Goal: Task Accomplishment & Management: Complete application form

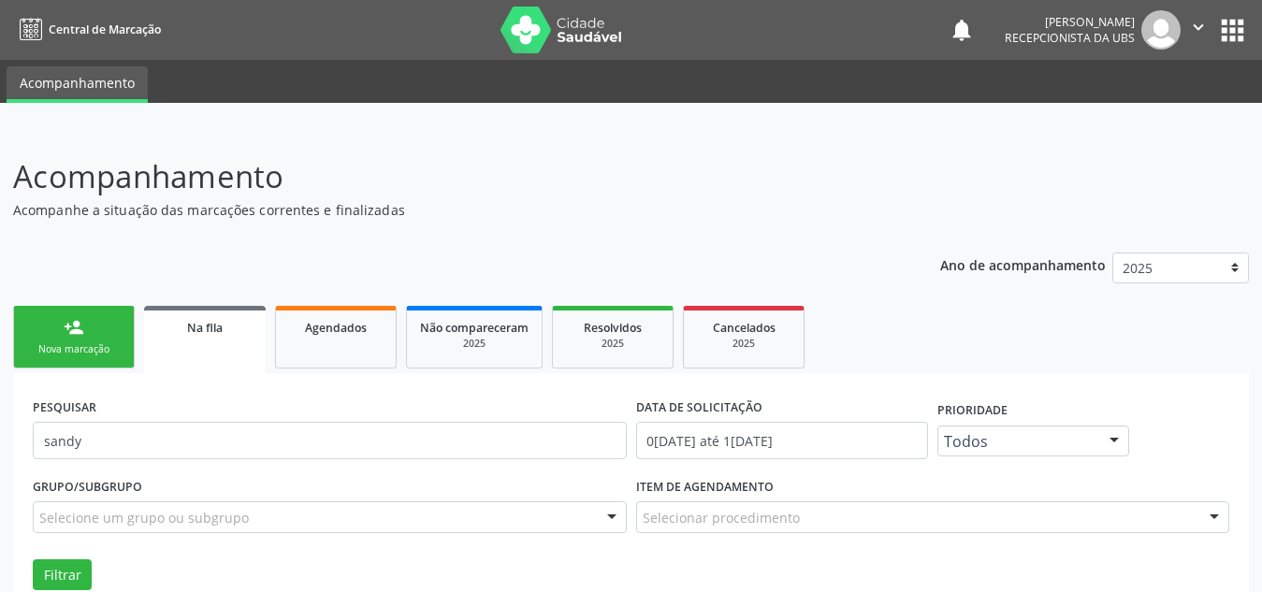
scroll to position [81, 0]
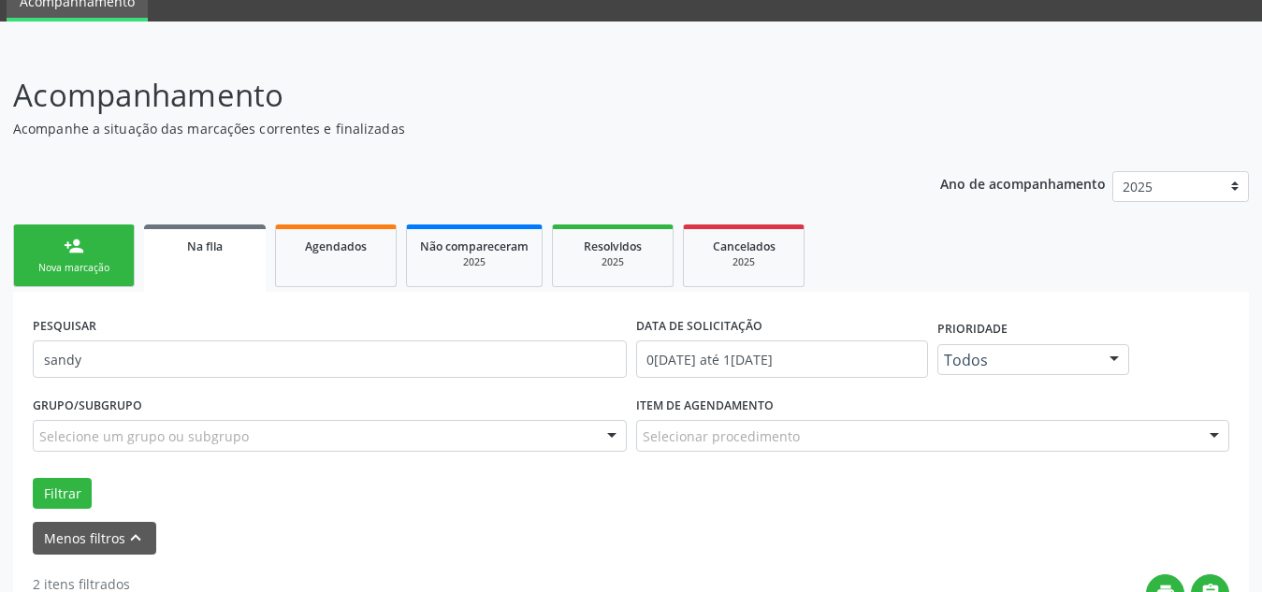
click at [91, 243] on link "person_add Nova marcação" at bounding box center [74, 255] width 122 height 63
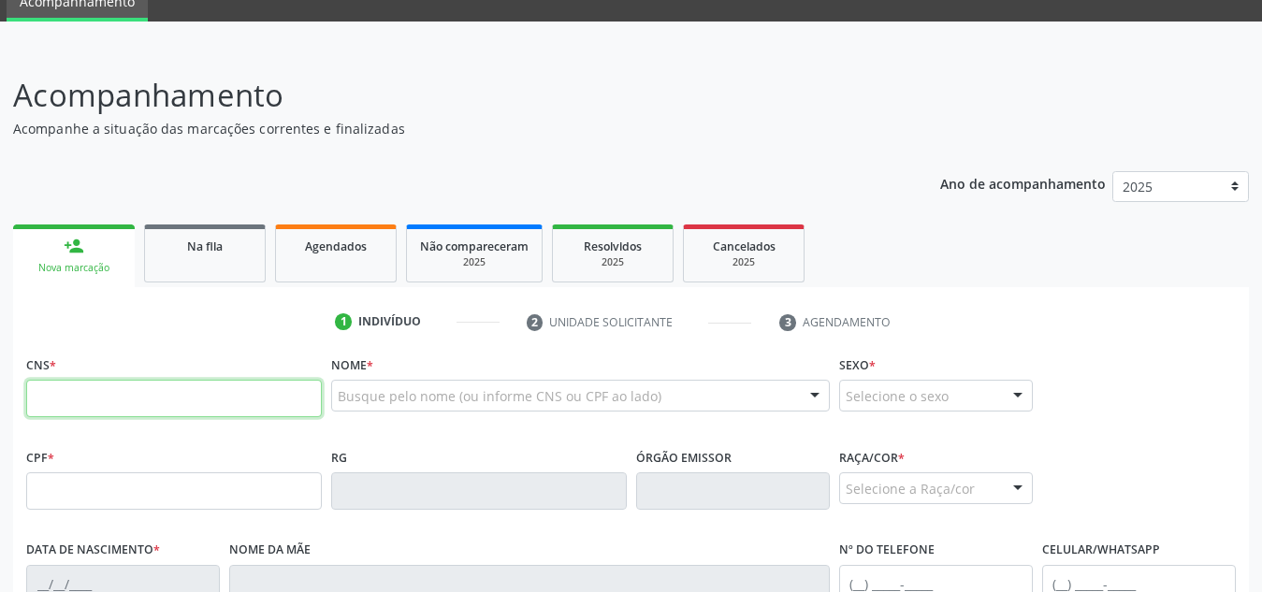
click at [96, 415] on input "text" at bounding box center [174, 398] width 296 height 37
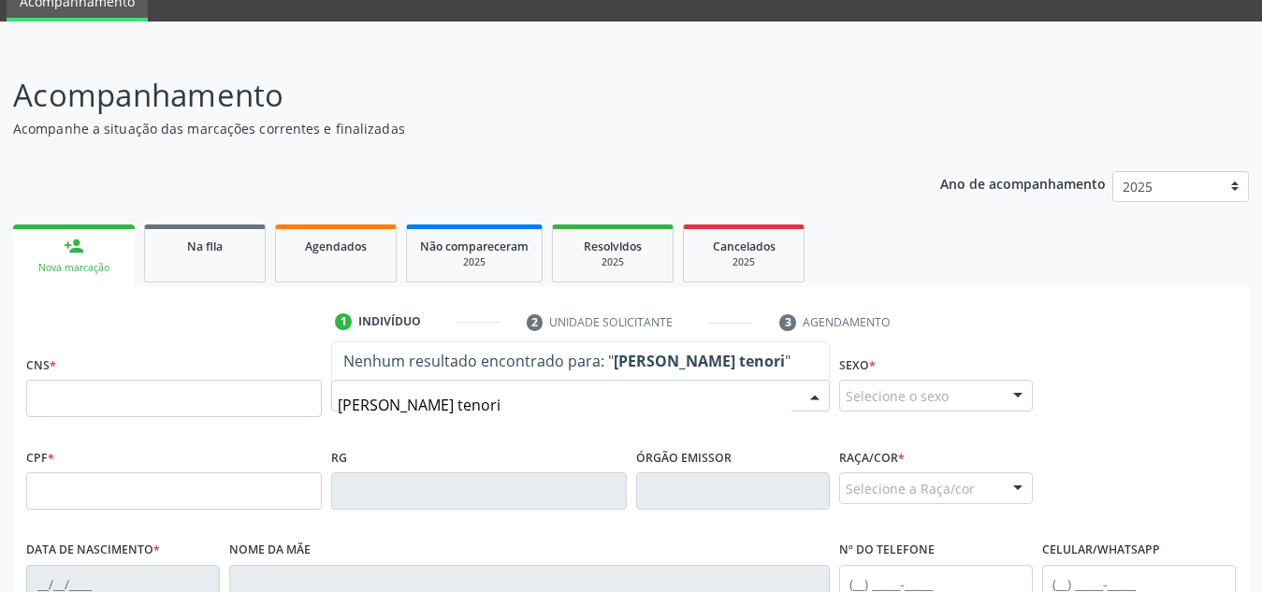
type input "[PERSON_NAME]"
drag, startPoint x: 508, startPoint y: 389, endPoint x: 249, endPoint y: 428, distance: 262.0
click at [249, 428] on div "CNS * Nome * [PERSON_NAME] resultado encontrado para: " [PERSON_NAME] tenorio "…" at bounding box center [631, 397] width 1218 height 93
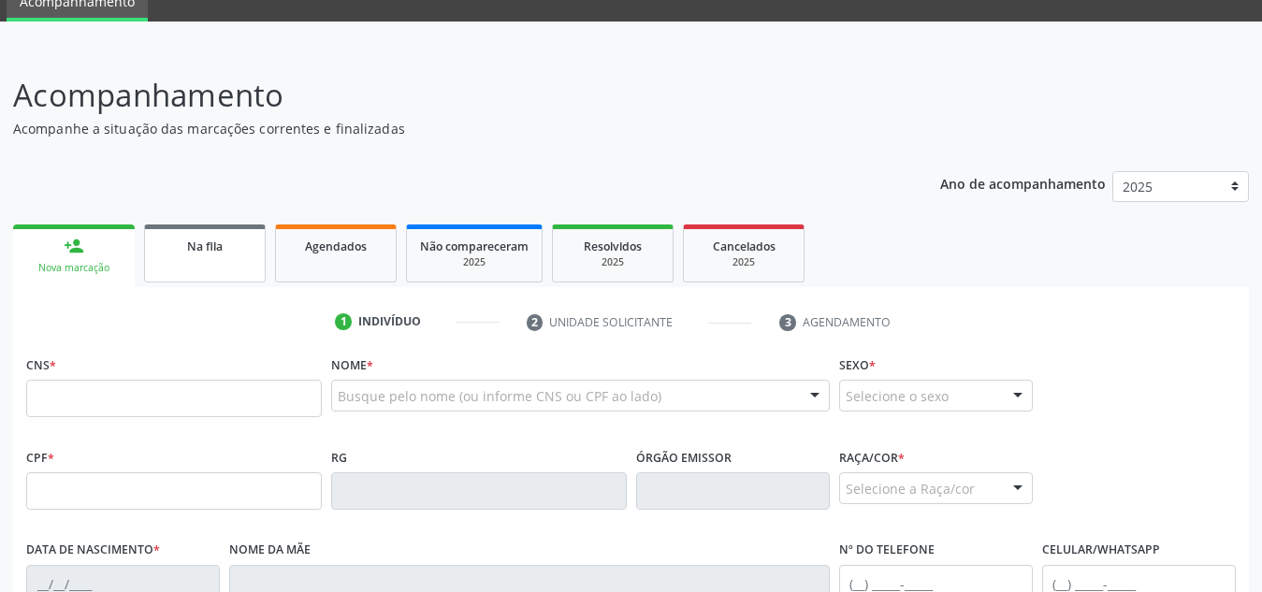
click at [210, 236] on div "Na fila" at bounding box center [205, 246] width 94 height 20
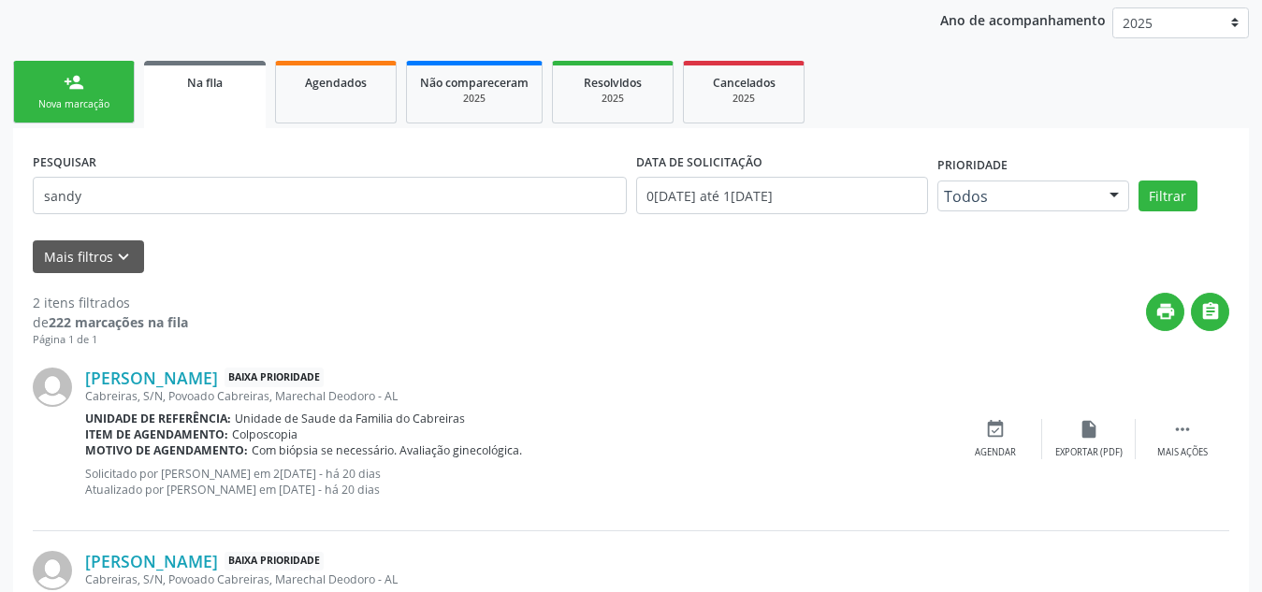
scroll to position [248, 0]
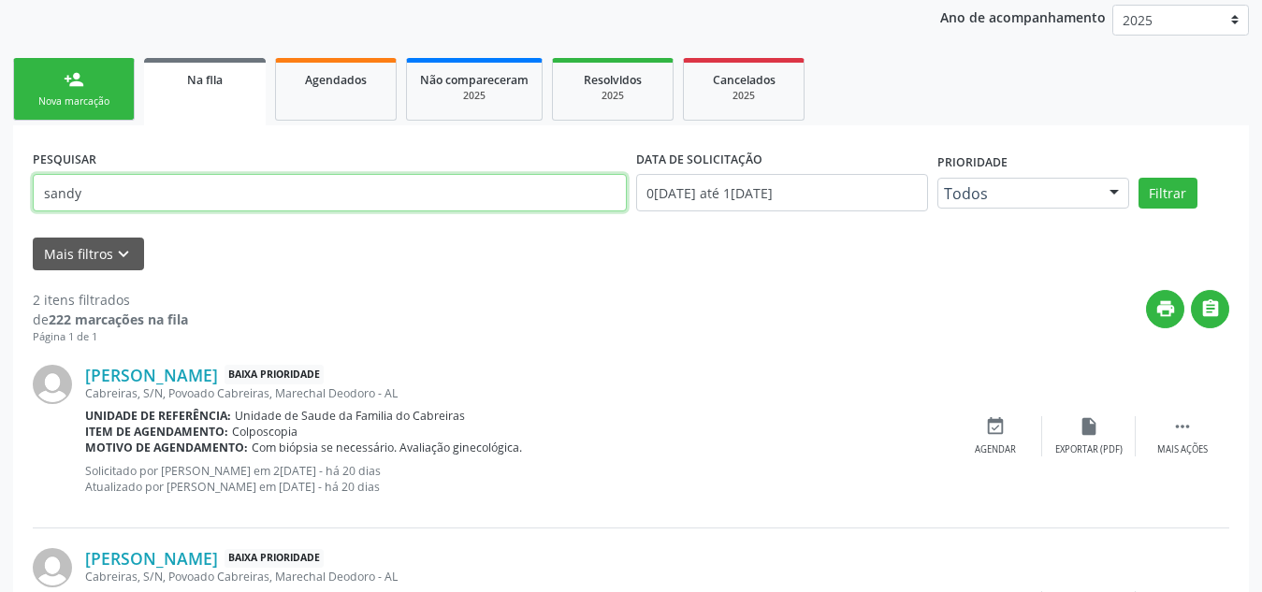
click at [300, 197] on input "sandy" at bounding box center [330, 192] width 594 height 37
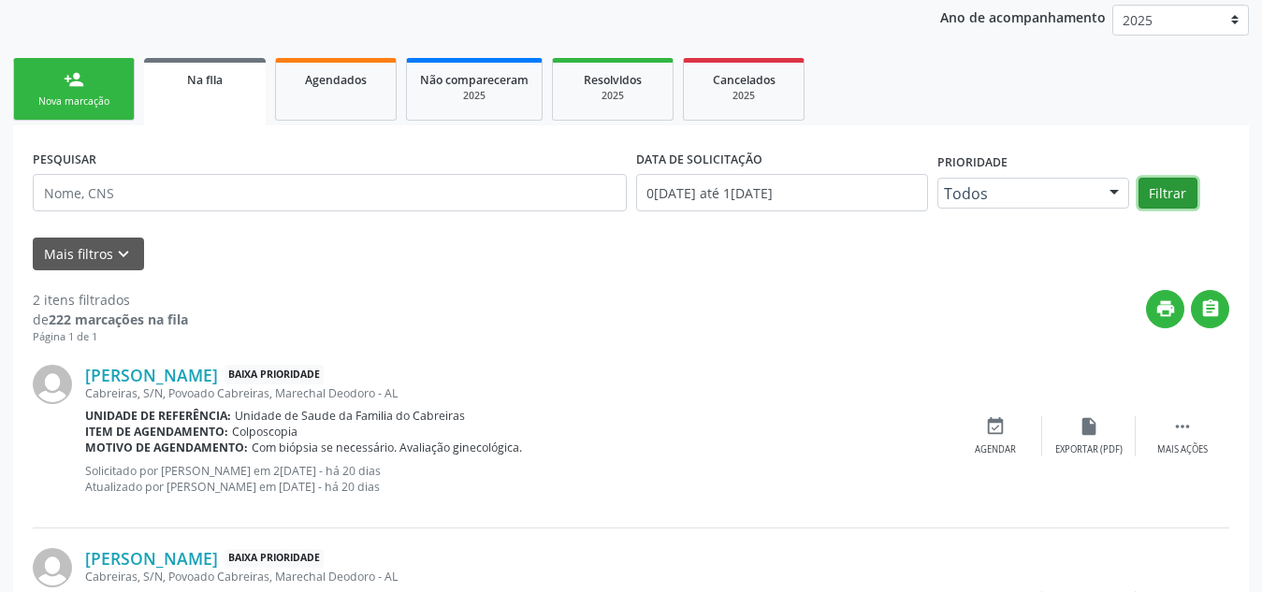
click at [1173, 200] on button "Filtrar" at bounding box center [1167, 194] width 59 height 32
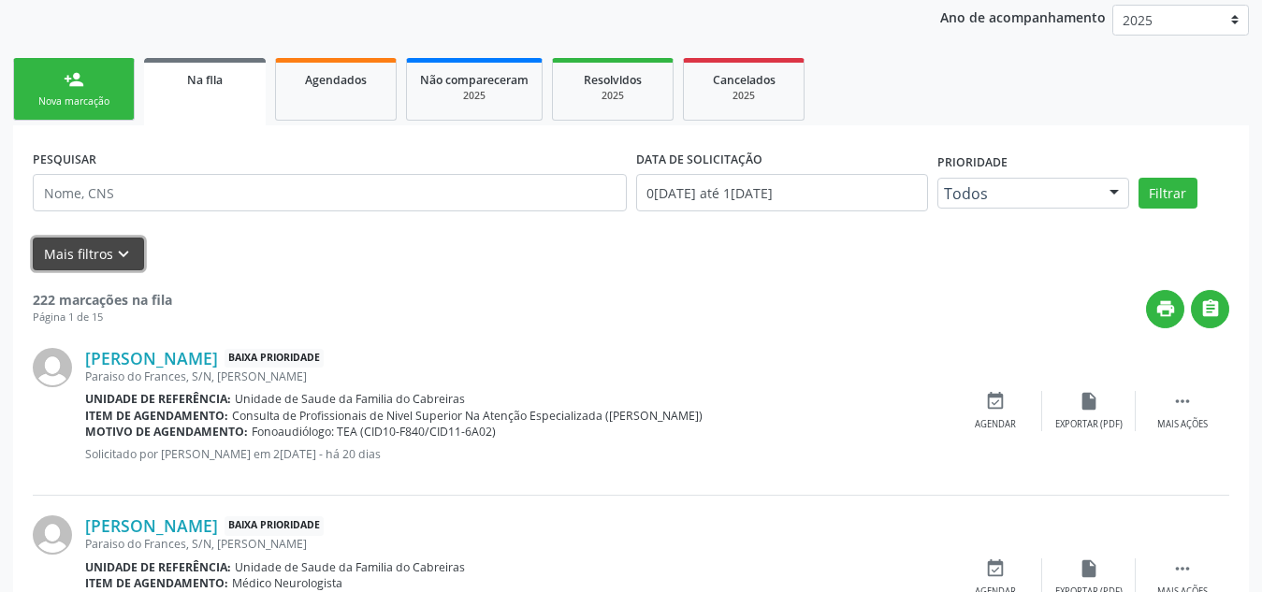
click at [124, 258] on icon "keyboard_arrow_down" at bounding box center [123, 254] width 21 height 21
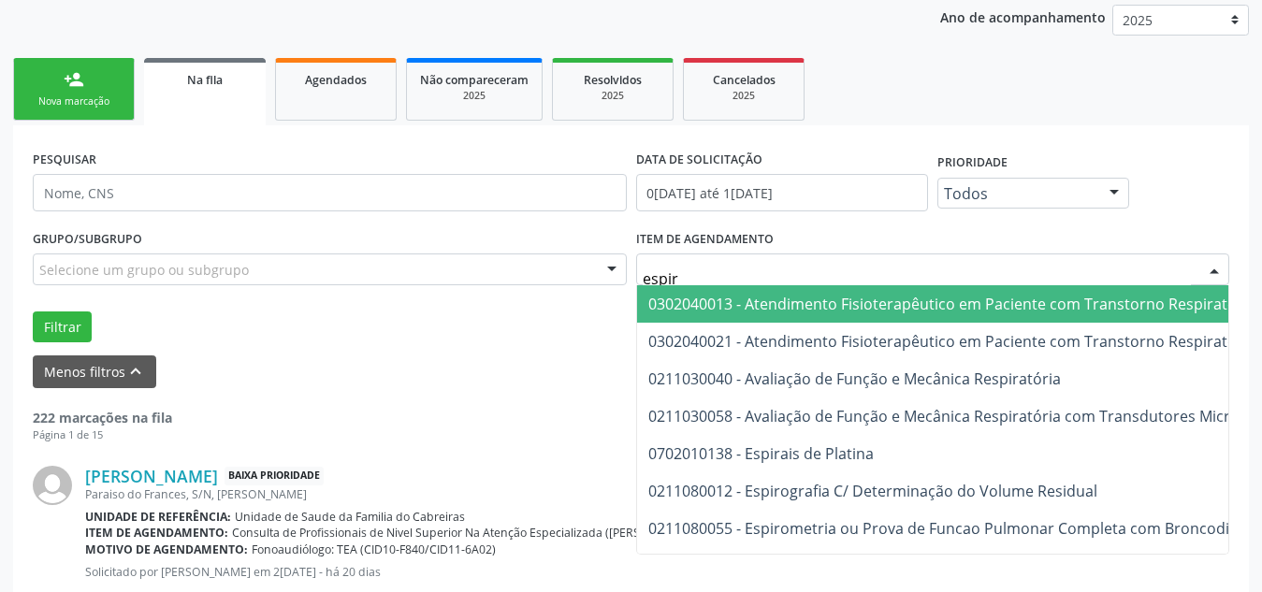
type input "espiro"
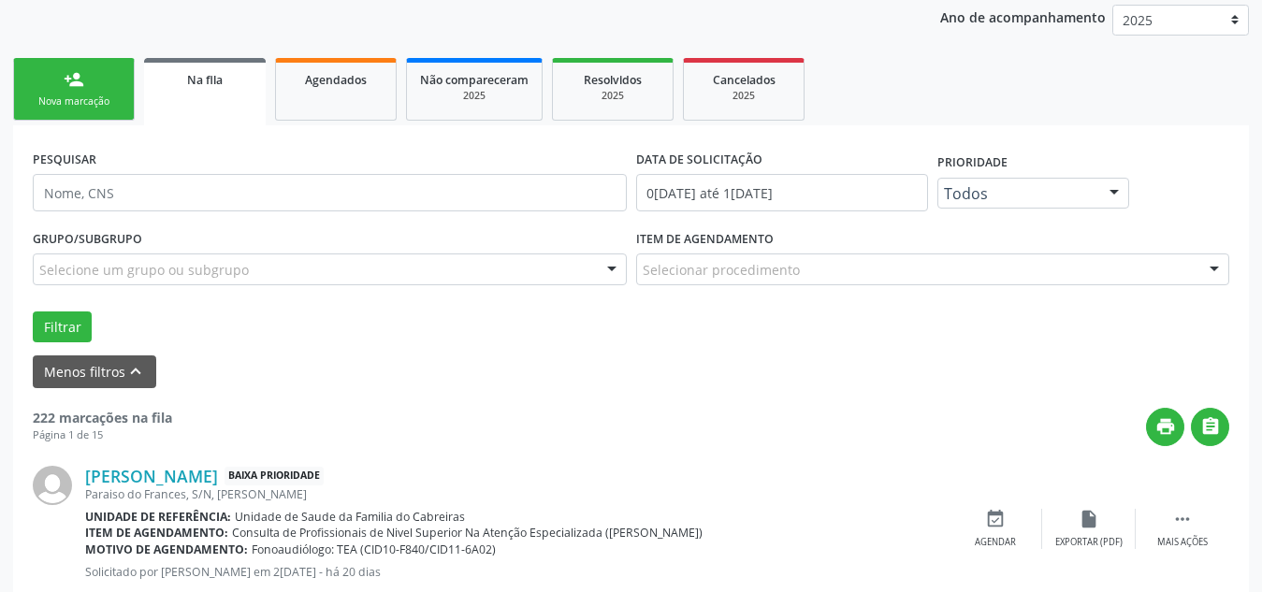
click at [422, 221] on div "PESQUISAR" at bounding box center [329, 184] width 603 height 79
click at [83, 87] on div "person_add" at bounding box center [74, 79] width 21 height 21
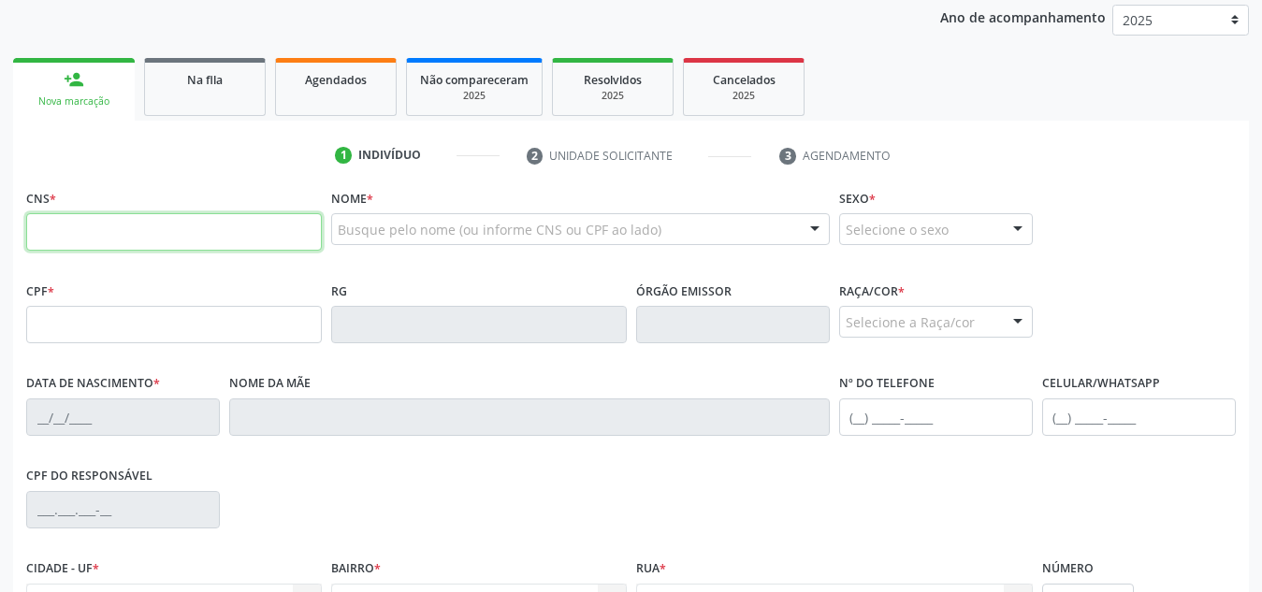
click at [153, 230] on input "text" at bounding box center [174, 231] width 296 height 37
